Goal: Task Accomplishment & Management: Manage account settings

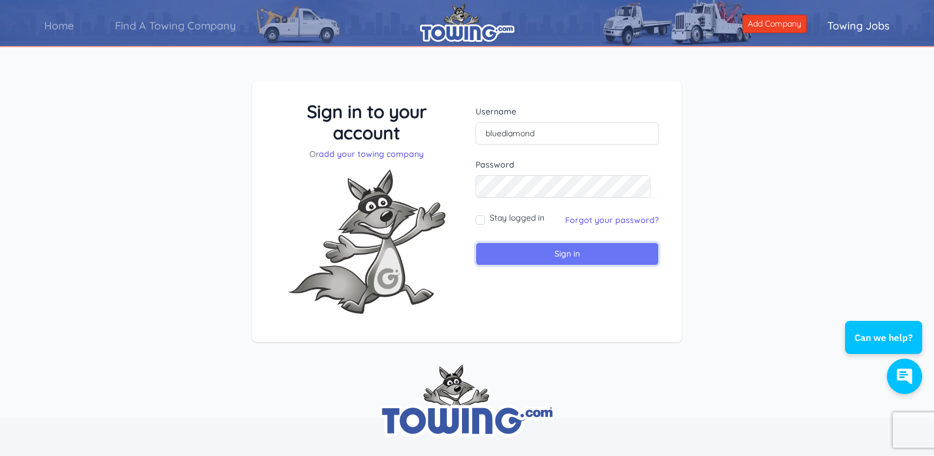
click at [590, 248] on input "Sign in" at bounding box center [567, 253] width 183 height 23
click at [495, 133] on input "text" at bounding box center [567, 133] width 183 height 22
type input "[PERSON_NAME][EMAIL_ADDRESS][DOMAIN_NAME]"
click at [557, 257] on input "Sign in" at bounding box center [567, 253] width 183 height 23
